Goal: Find specific page/section: Find specific page/section

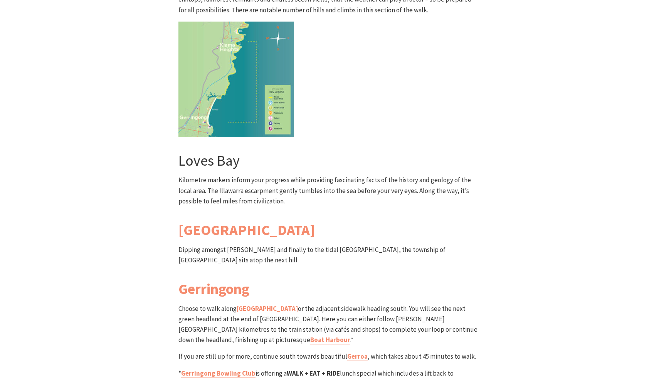
scroll to position [2147, 0]
click at [228, 370] on link "Gerringong Bowling Club" at bounding box center [218, 374] width 74 height 9
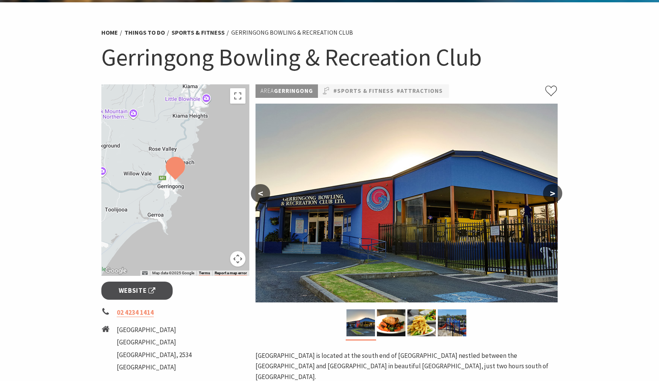
scroll to position [50, 0]
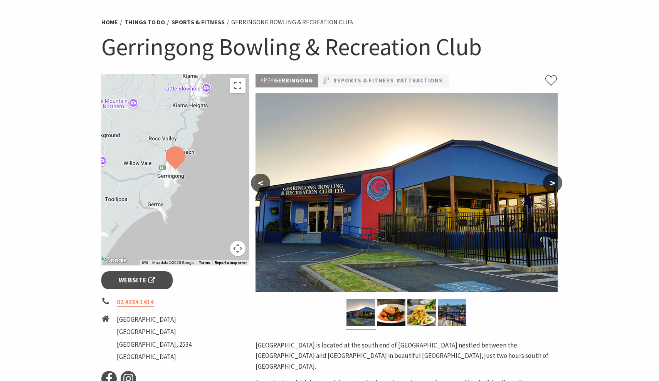
click at [549, 182] on button ">" at bounding box center [552, 183] width 19 height 19
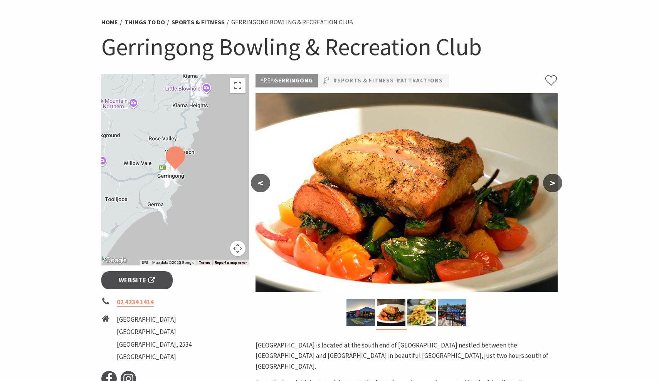
click at [554, 182] on button ">" at bounding box center [552, 183] width 19 height 19
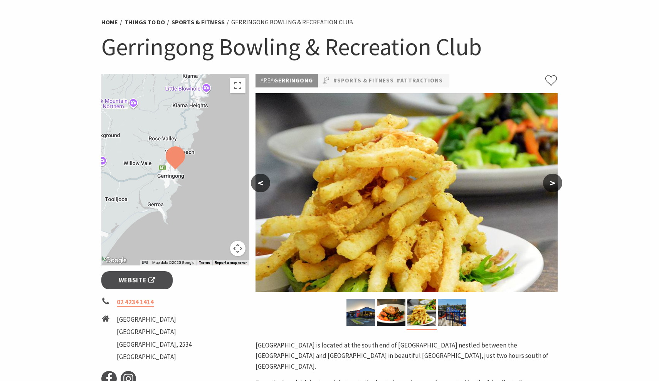
click at [556, 182] on button ">" at bounding box center [552, 183] width 19 height 19
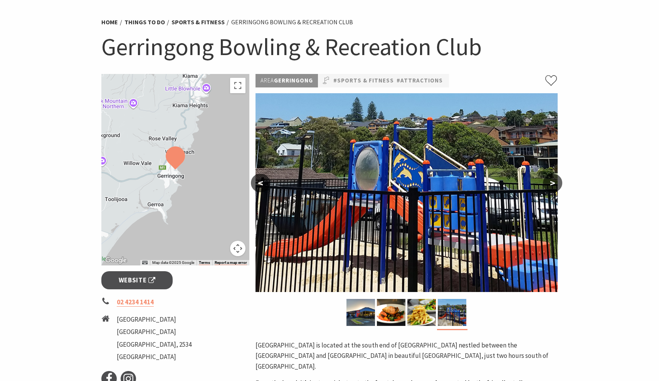
click at [557, 182] on button ">" at bounding box center [552, 183] width 19 height 19
click at [552, 184] on button ">" at bounding box center [552, 183] width 19 height 19
click at [125, 278] on span "Website" at bounding box center [137, 280] width 37 height 10
